Goal: Task Accomplishment & Management: Complete application form

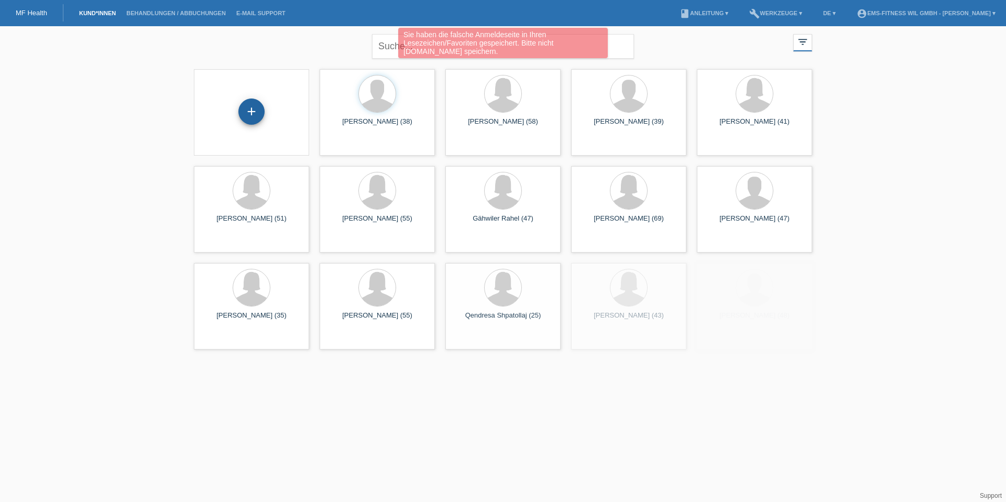
click at [246, 107] on div "+" at bounding box center [251, 112] width 25 height 18
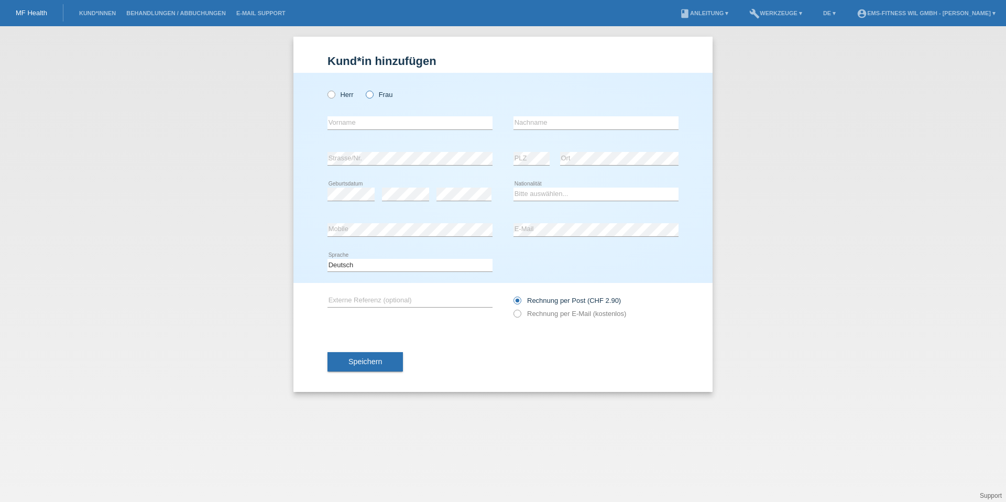
click at [364, 89] on icon at bounding box center [364, 89] width 0 height 0
click at [369, 92] on input "Frau" at bounding box center [369, 94] width 7 height 7
radio input "true"
click at [383, 123] on input "text" at bounding box center [410, 122] width 165 height 13
type input "[PERSON_NAME]"
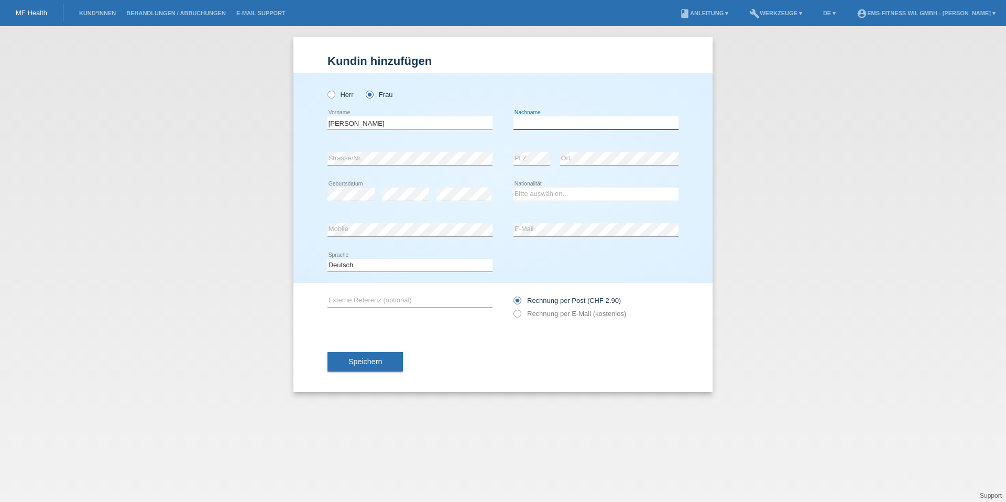
click at [553, 123] on input "text" at bounding box center [596, 122] width 165 height 13
type input "Janine"
click at [572, 202] on div "Bitte auswählen... Schweiz Deutschland Liechtenstein Österreich ------------ Af…" at bounding box center [596, 195] width 165 height 36
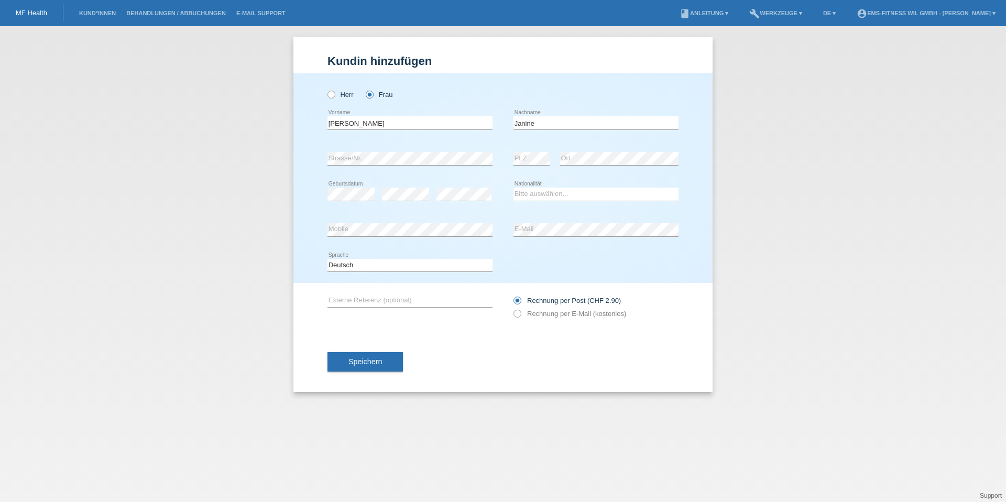
click at [568, 184] on div "Bitte auswählen... Schweiz Deutschland Liechtenstein Österreich ------------ Af…" at bounding box center [596, 195] width 165 height 36
click at [567, 188] on select "Bitte auswählen... Schweiz Deutschland Liechtenstein Österreich ------------ Af…" at bounding box center [596, 194] width 165 height 13
select select "CH"
click at [402, 253] on div "Deutsch Français Italiano English error Sprache" at bounding box center [410, 266] width 165 height 36
click at [377, 376] on div "Speichern" at bounding box center [503, 362] width 351 height 61
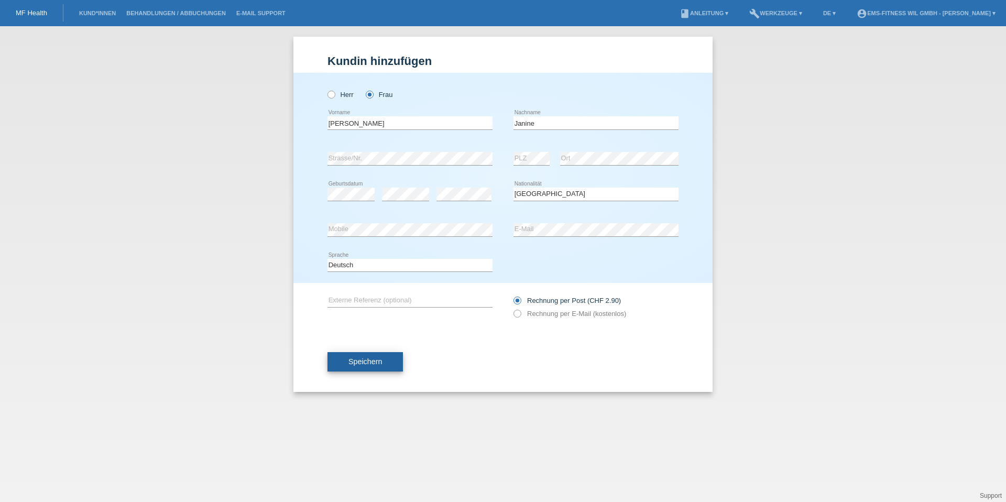
click at [377, 366] on button "Speichern" at bounding box center [365, 362] width 75 height 20
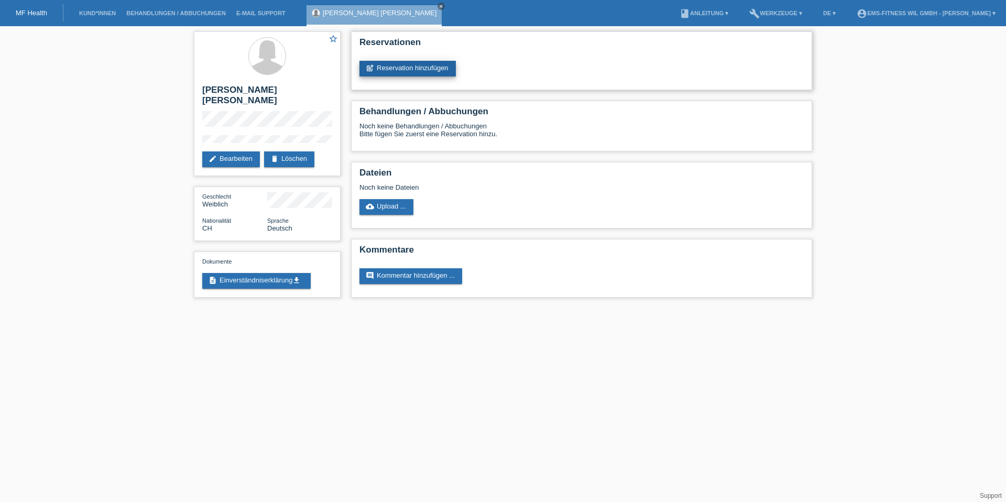
click at [424, 64] on link "post_add Reservation hinzufügen" at bounding box center [407, 69] width 96 height 16
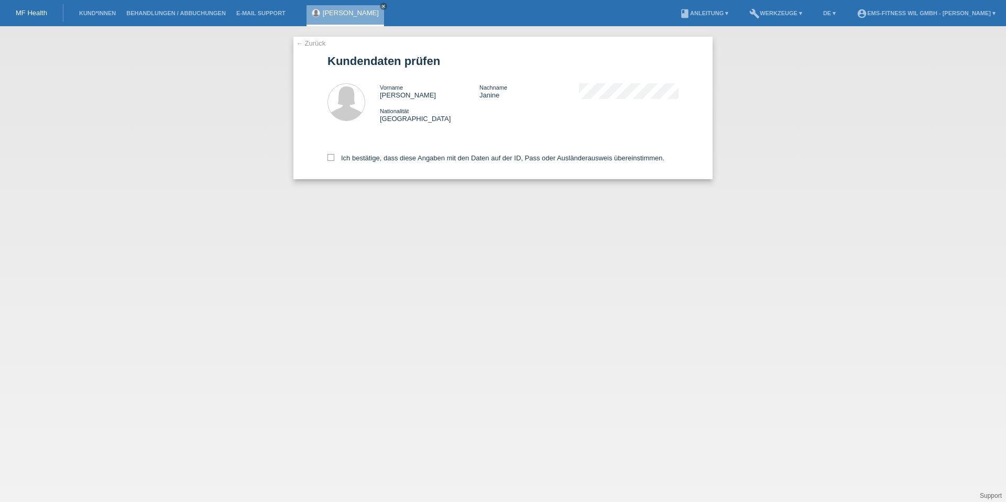
click at [325, 160] on div "← Zurück Kundendaten prüfen Vorname [PERSON_NAME] Nachname [PERSON_NAME] Nation…" at bounding box center [502, 108] width 419 height 143
click at [332, 158] on icon at bounding box center [331, 157] width 7 height 7
click at [332, 158] on input "Ich bestätige, dass diese Angaben mit den Daten auf der ID, Pass oder Ausländer…" at bounding box center [331, 157] width 7 height 7
checkbox input "true"
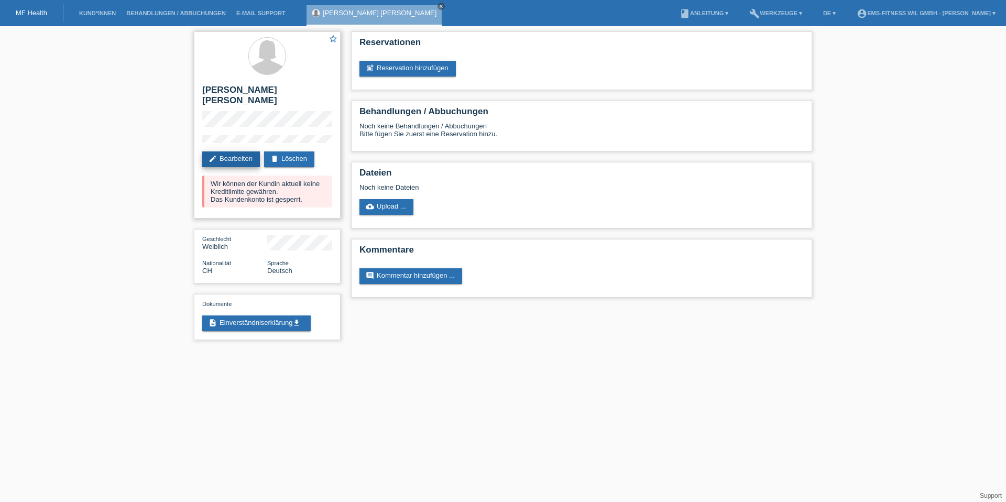
click at [248, 151] on link "edit Bearbeiten" at bounding box center [231, 159] width 58 height 16
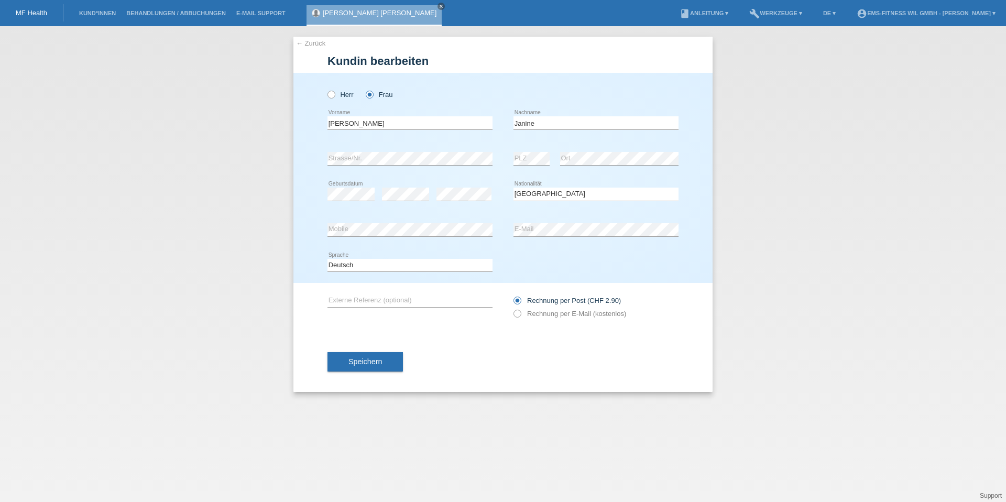
select select "CH"
click at [386, 121] on input "Gelsomino Krüger" at bounding box center [410, 122] width 165 height 13
paste input "0789536389"
type input "Gelsomino Krüge"
click at [367, 363] on span "Speichern" at bounding box center [365, 361] width 34 height 8
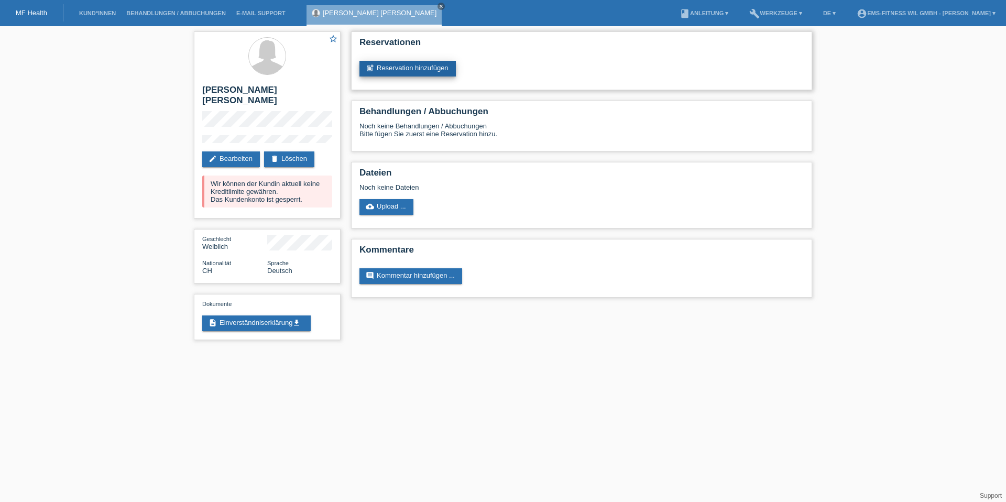
click at [391, 71] on link "post_add Reservation hinzufügen" at bounding box center [407, 69] width 96 height 16
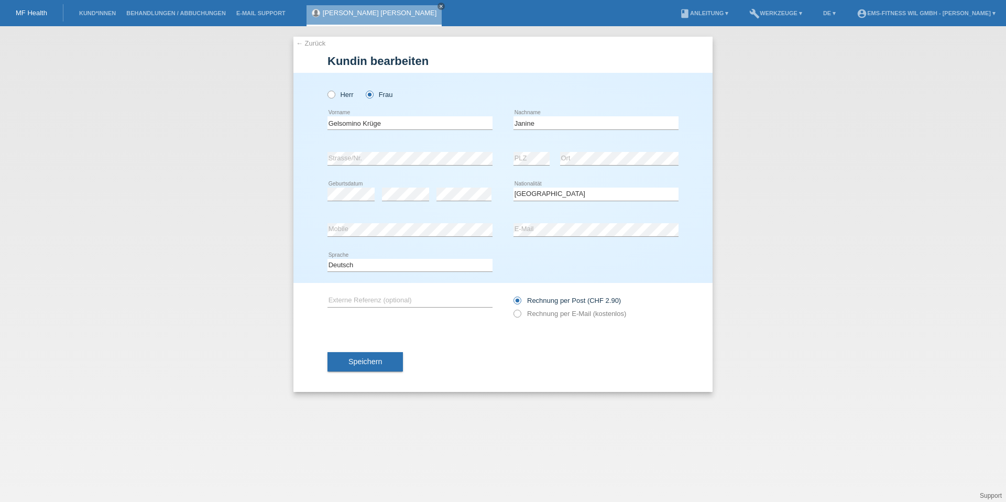
select select "CH"
click at [362, 367] on button "Speichern" at bounding box center [365, 362] width 75 height 20
select select "CH"
click at [396, 131] on div "Gelsomino Krüge error Vorname" at bounding box center [410, 123] width 165 height 36
click at [391, 124] on input "Gelsomino Krüge" at bounding box center [410, 122] width 165 height 13
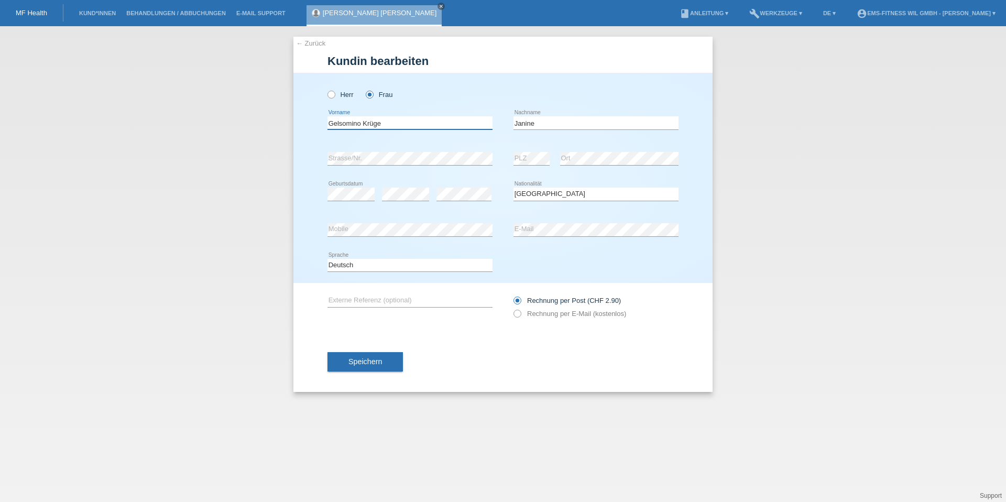
type input "[PERSON_NAME]"
click at [369, 361] on span "Speichern" at bounding box center [365, 361] width 34 height 8
